Goal: Task Accomplishment & Management: Manage account settings

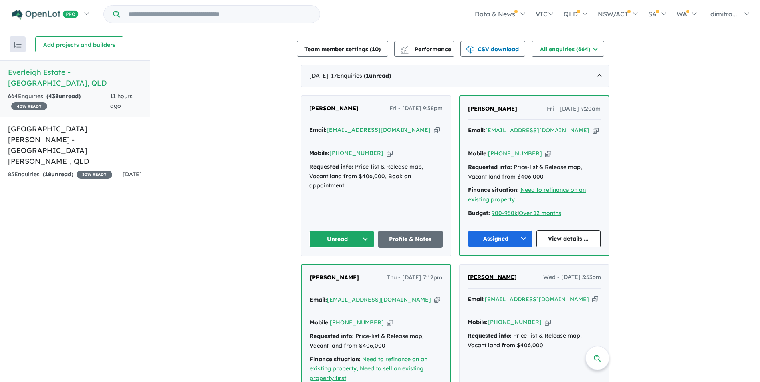
scroll to position [281, 0]
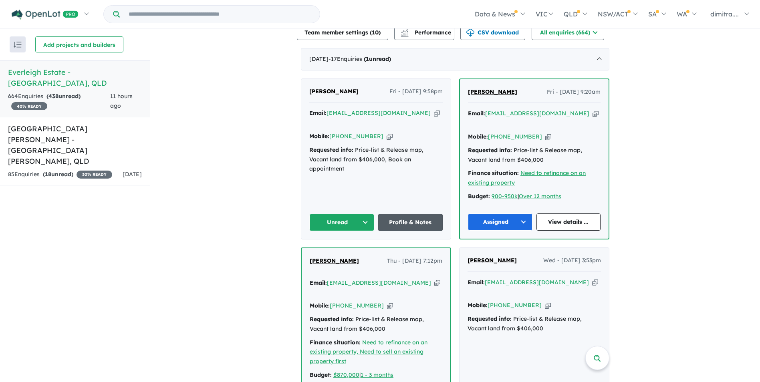
click at [402, 215] on link "Profile & Notes" at bounding box center [410, 222] width 65 height 17
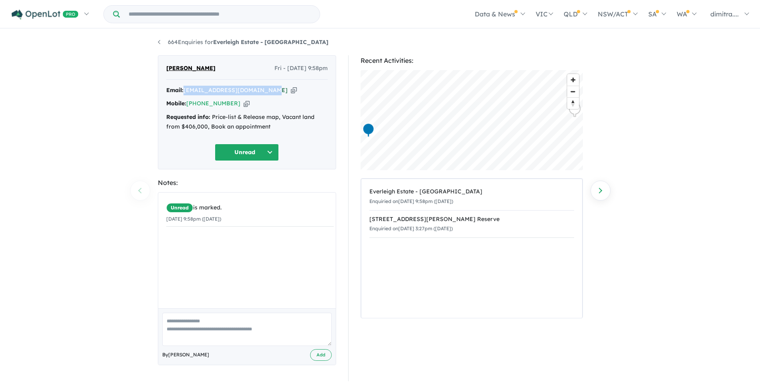
drag, startPoint x: 267, startPoint y: 88, endPoint x: 186, endPoint y: 87, distance: 81.0
click at [186, 87] on div "Email: ch.jahanzaib4321@gmail.com Copied!" at bounding box center [247, 91] width 162 height 10
drag, startPoint x: 186, startPoint y: 87, endPoint x: 207, endPoint y: 90, distance: 21.6
copy a%20Everleigh%20Estate%20-%20Greenbank"] "[EMAIL_ADDRESS][DOMAIN_NAME]"
drag, startPoint x: 233, startPoint y: 103, endPoint x: 186, endPoint y: 103, distance: 46.5
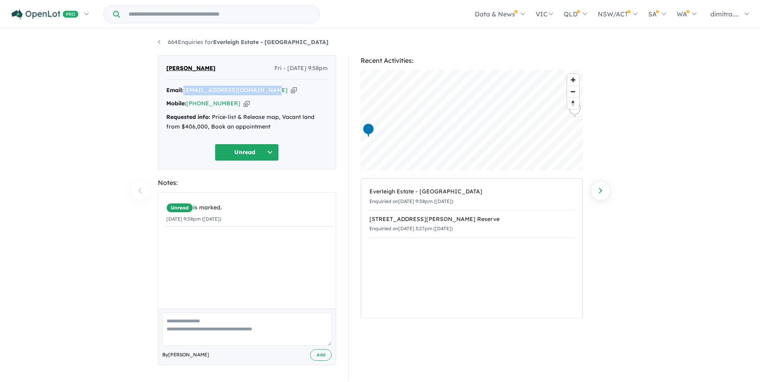
click at [186, 103] on div "Mobile: +61 404 070 256 Copied!" at bounding box center [247, 104] width 162 height 10
drag, startPoint x: 186, startPoint y: 103, endPoint x: 199, endPoint y: 103, distance: 12.8
copy div "[PHONE_NUMBER]"
drag, startPoint x: 201, startPoint y: 69, endPoint x: 166, endPoint y: 67, distance: 35.3
click at [166, 67] on div "Jahan Zaib Fri - 19/09/2025, 9:58pm" at bounding box center [247, 72] width 162 height 16
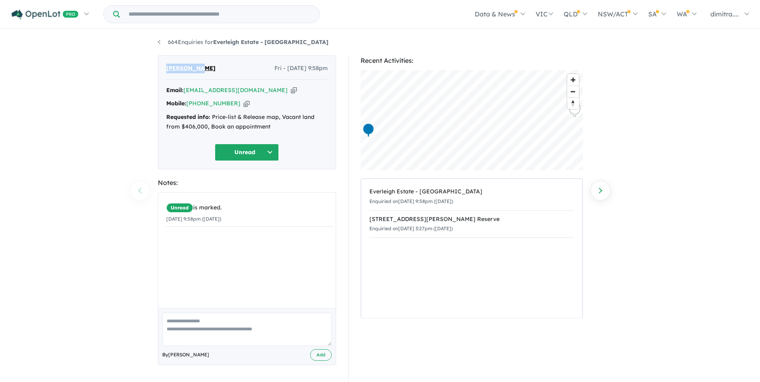
drag, startPoint x: 166, startPoint y: 67, endPoint x: 172, endPoint y: 67, distance: 5.6
copy span "[PERSON_NAME]"
click at [230, 144] on div "Jahan Zaib Fri - 19/09/2025, 9:58pm Email: ch.jahanzaib4321@gmail.com Copied! M…" at bounding box center [247, 112] width 178 height 114
click at [247, 153] on button "Unread" at bounding box center [247, 152] width 64 height 17
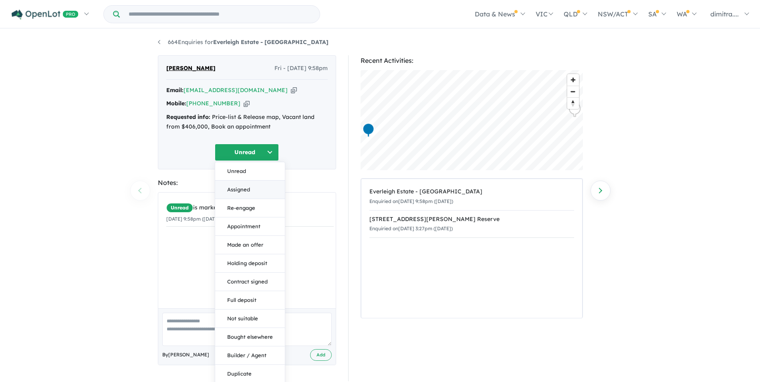
click at [253, 188] on button "Assigned" at bounding box center [250, 190] width 70 height 18
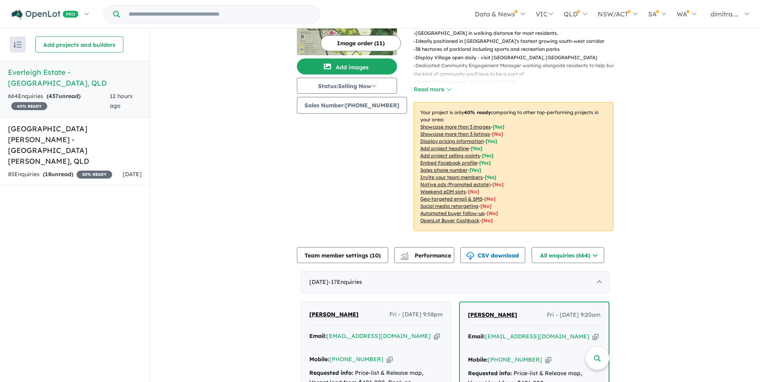
scroll to position [160, 0]
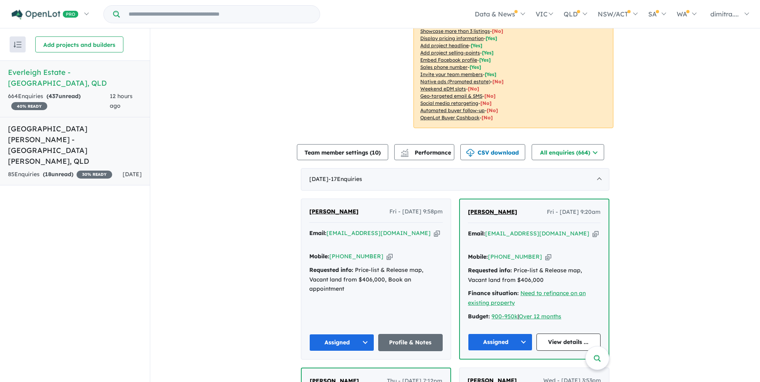
click at [124, 133] on h5 "Monarch Glen Estate - Monarch Glen , QLD" at bounding box center [75, 144] width 134 height 43
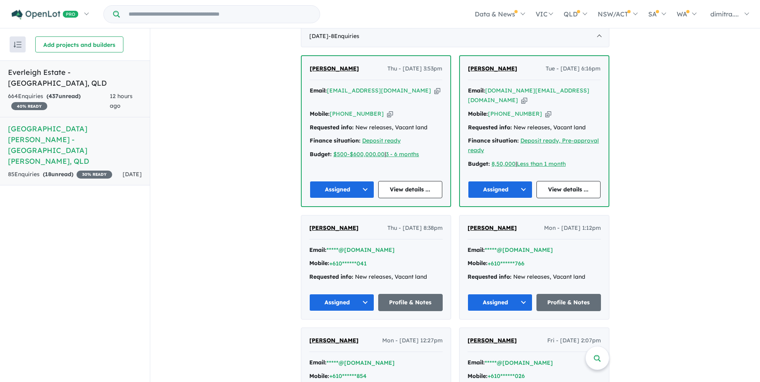
scroll to position [316, 0]
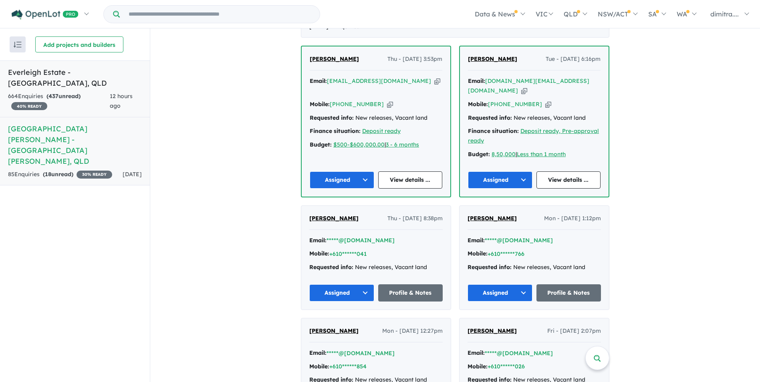
click at [96, 92] on div "664 Enquir ies ( 437 unread) 40 % READY" at bounding box center [59, 101] width 102 height 19
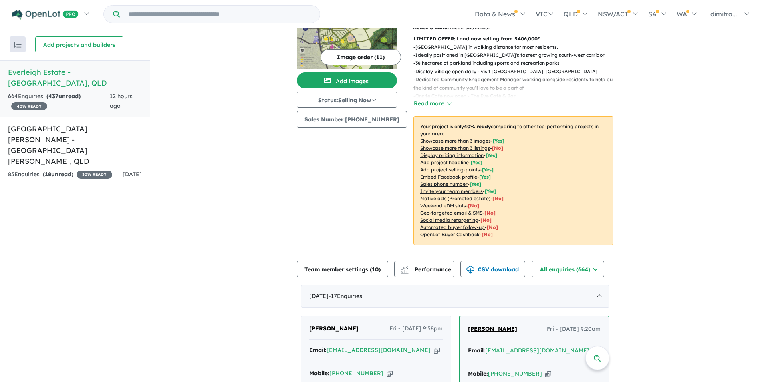
scroll to position [204, 0]
